Goal: Information Seeking & Learning: Learn about a topic

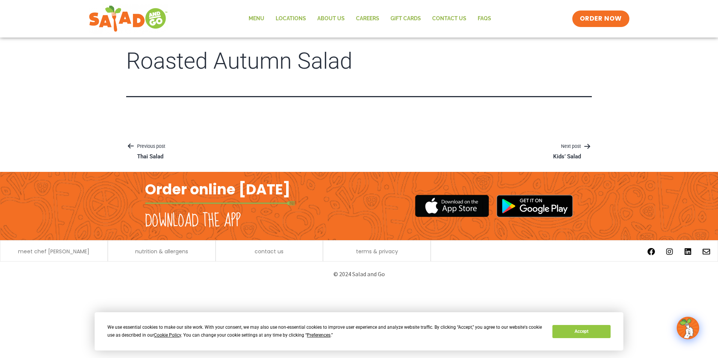
click at [221, 62] on h1 "Roasted Autumn Salad" at bounding box center [358, 61] width 465 height 25
click at [136, 146] on p "Previous post" at bounding box center [150, 146] width 48 height 9
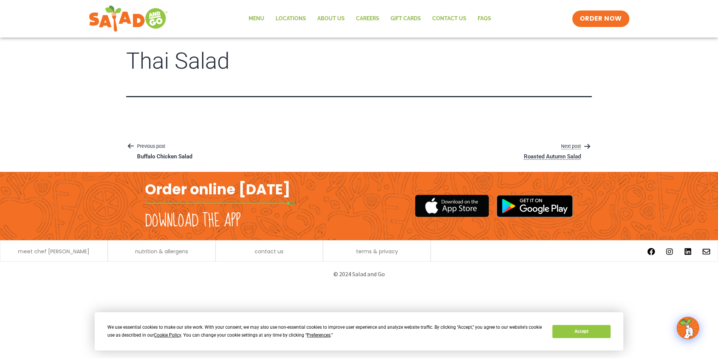
click at [571, 143] on p "Next post" at bounding box center [552, 146] width 79 height 9
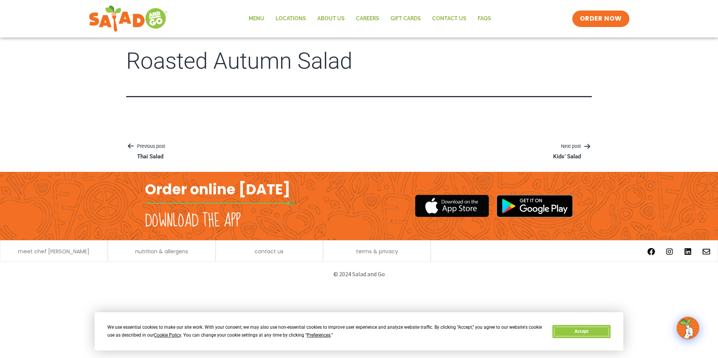
click at [575, 325] on button "Accept" at bounding box center [581, 331] width 58 height 13
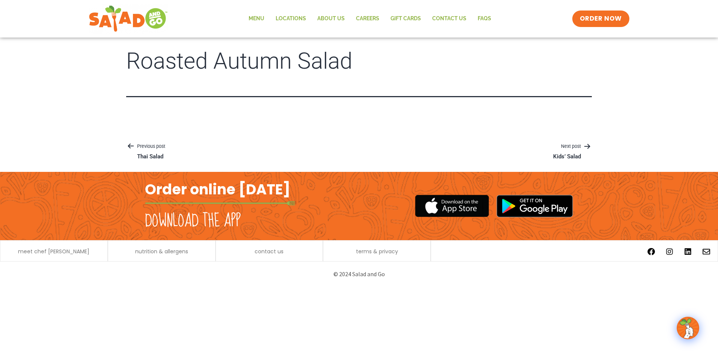
drag, startPoint x: 84, startPoint y: 349, endPoint x: 92, endPoint y: 341, distance: 10.9
click at [84, 287] on html "Menu Locations About Us Careers GIFT CARDS Contact Us FAQs Menu Menu Locations …" at bounding box center [359, 143] width 718 height 287
click at [92, 287] on html "Menu Locations About Us Careers GIFT CARDS Contact Us FAQs Menu Menu Locations …" at bounding box center [359, 143] width 718 height 287
